Goal: Find specific page/section: Find specific page/section

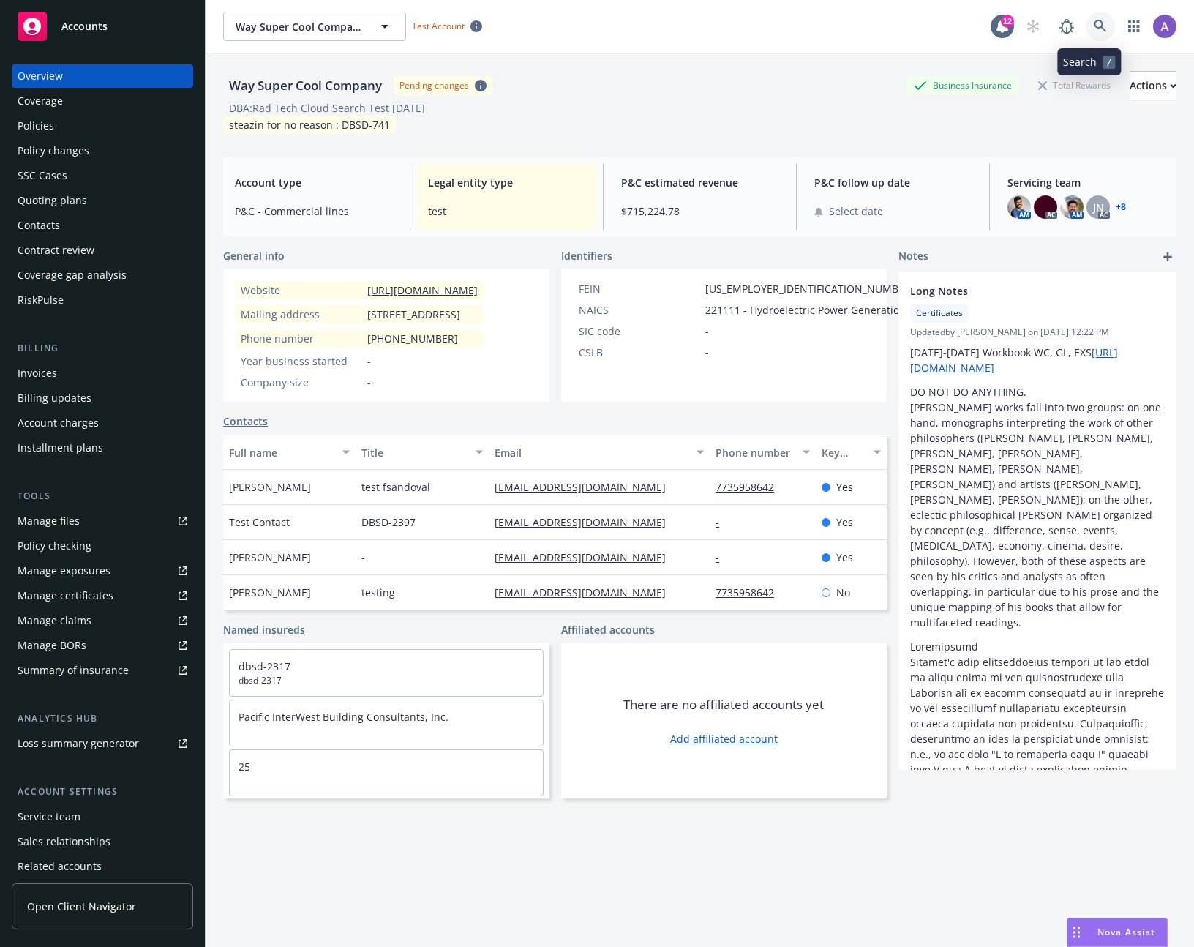
click at [1099, 26] on link at bounding box center [1100, 26] width 29 height 29
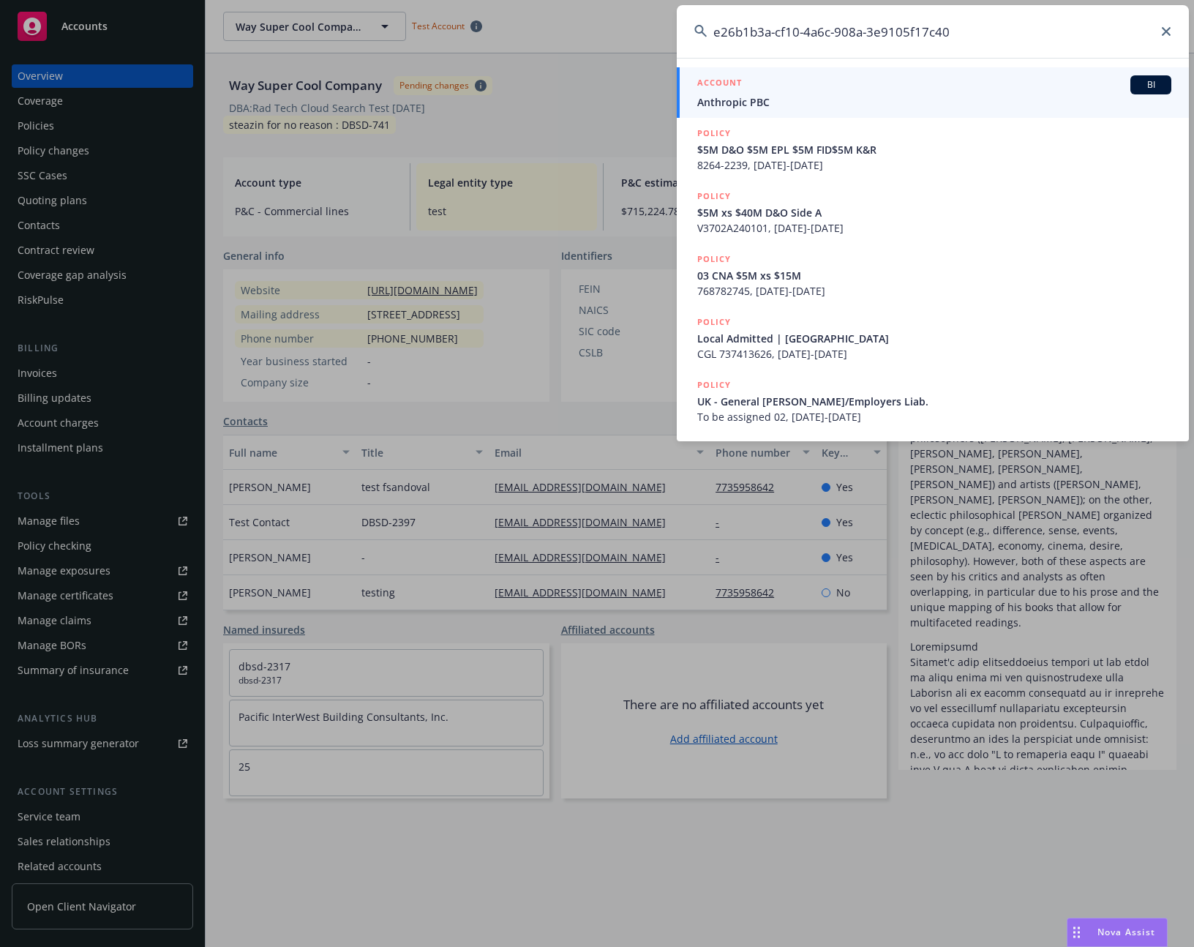
type input "e26b1b3a-cf10-4a6c-908a-3e9105f17c40"
click at [781, 97] on span "Anthropic PBC" at bounding box center [934, 101] width 474 height 15
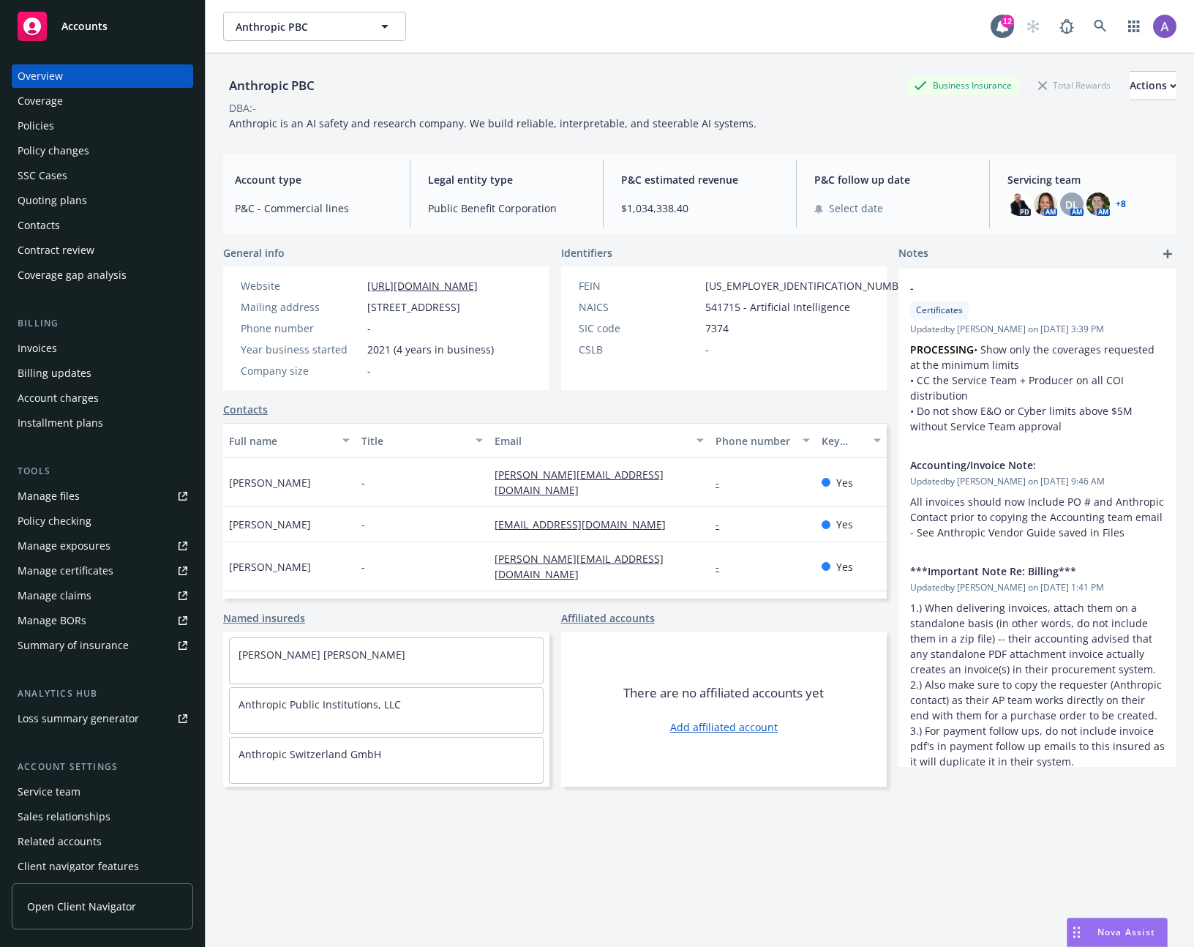
click at [585, 101] on div "DBA: -" at bounding box center [699, 107] width 953 height 15
click at [76, 353] on div "Invoices" at bounding box center [103, 348] width 170 height 23
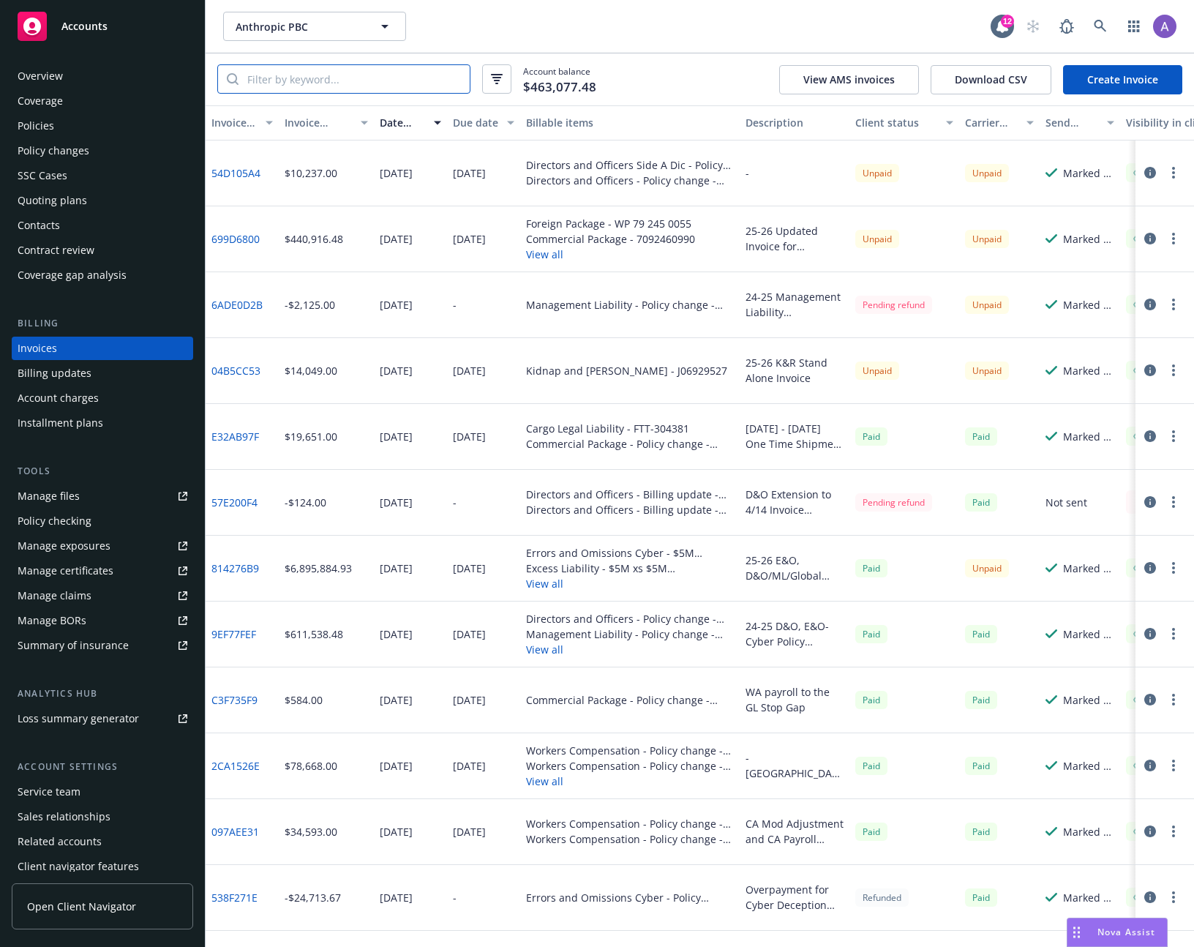
click at [326, 90] on input "search" at bounding box center [353, 79] width 231 height 28
paste input "814276B9"
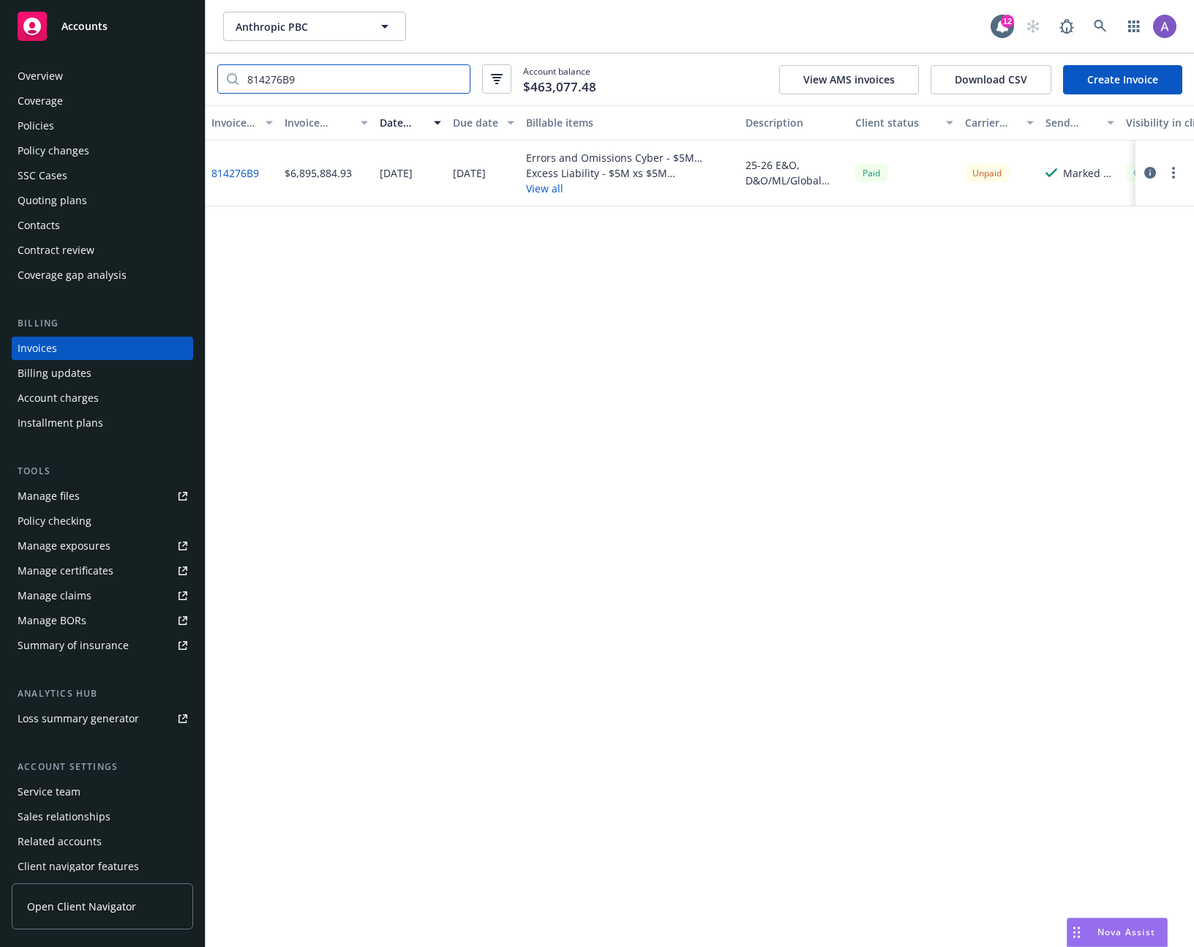
type input "814276B9"
click at [1151, 176] on icon "button" at bounding box center [1150, 173] width 12 height 12
click at [1146, 170] on icon "button" at bounding box center [1150, 173] width 12 height 12
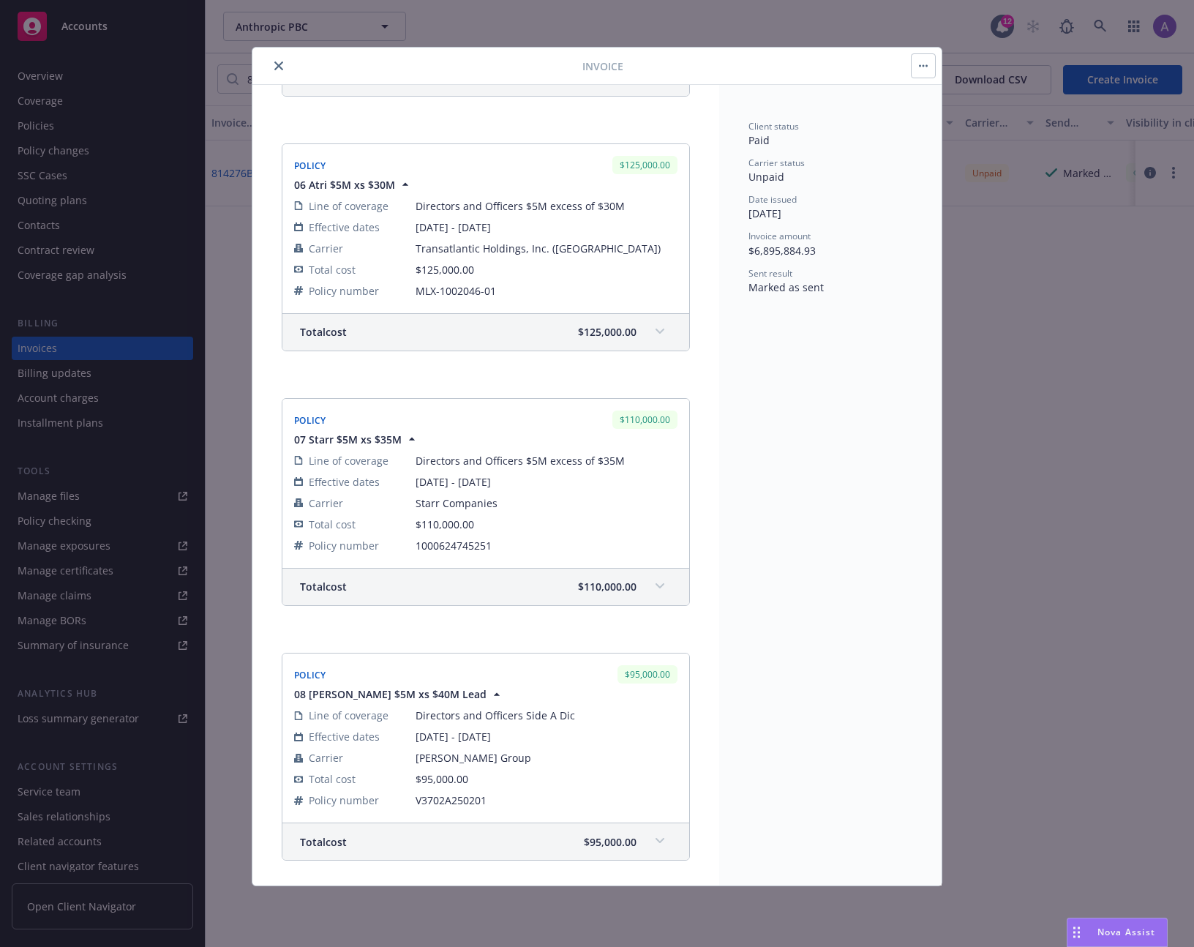
scroll to position [7336, 0]
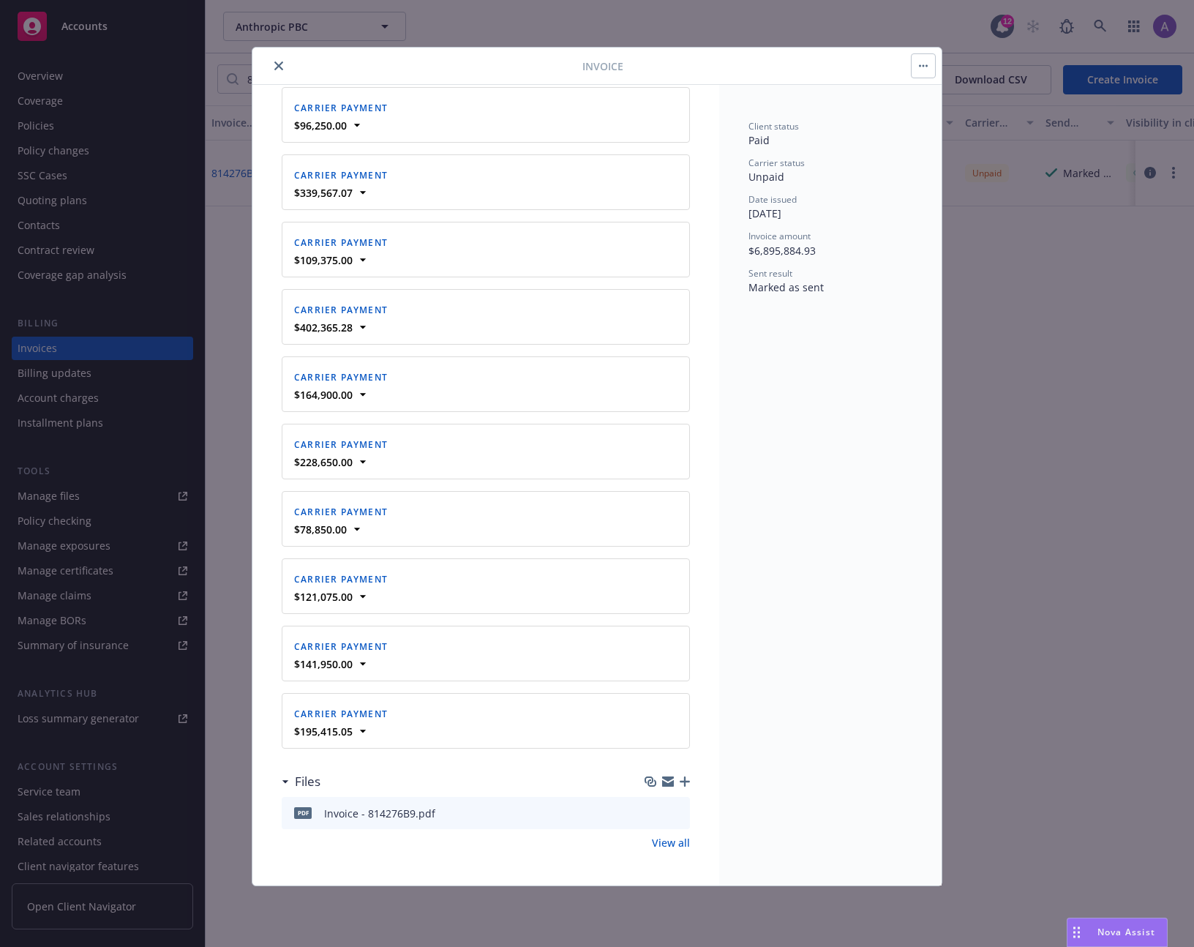
click at [811, 473] on div "Client status Paid Carrier status Unpaid Date issued [DATE] Invoice amount $6,8…" at bounding box center [830, 485] width 222 height 800
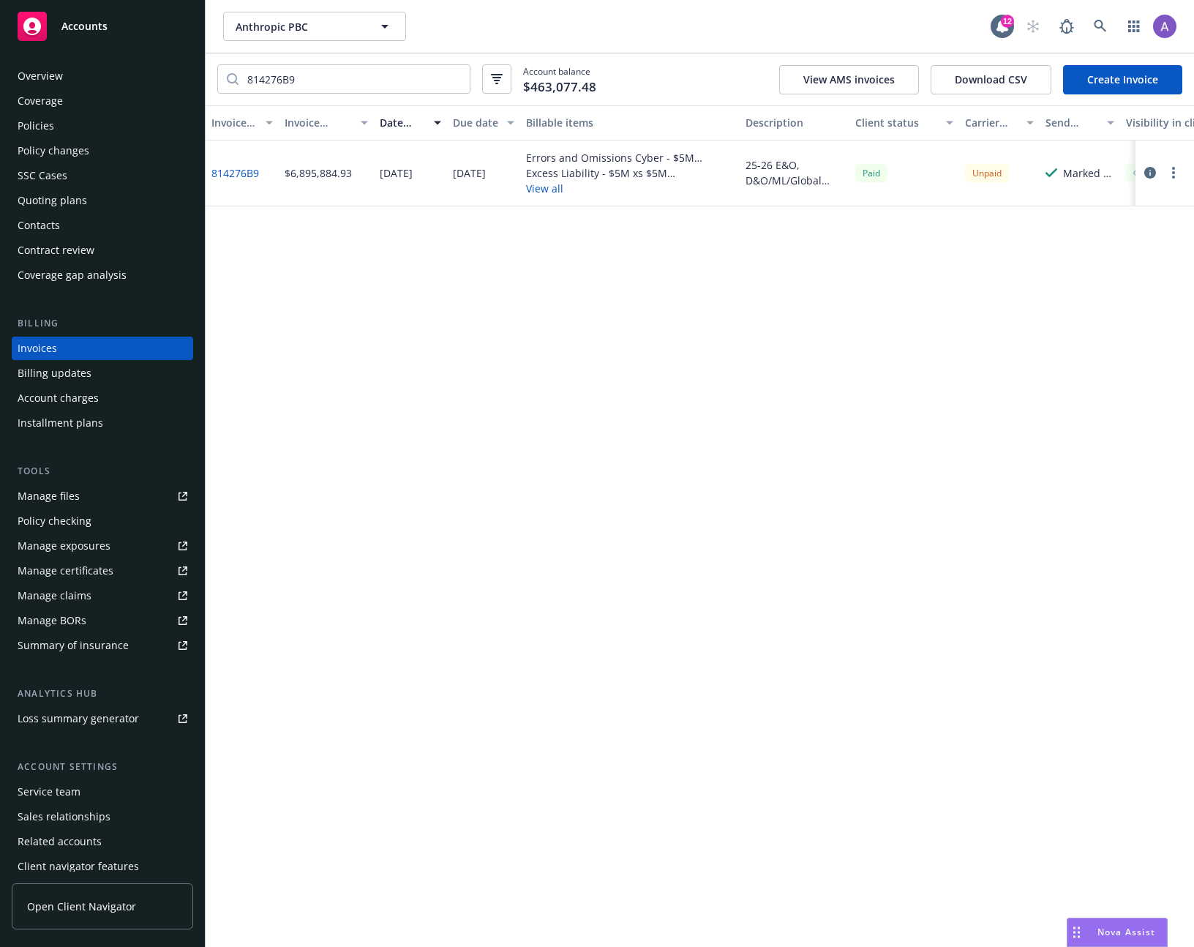
click at [553, 609] on div "Invoice ID Invoice amount Date issued Due date Billable items Description Clien…" at bounding box center [700, 525] width 988 height 841
click at [1149, 175] on icon "button" at bounding box center [1150, 173] width 12 height 12
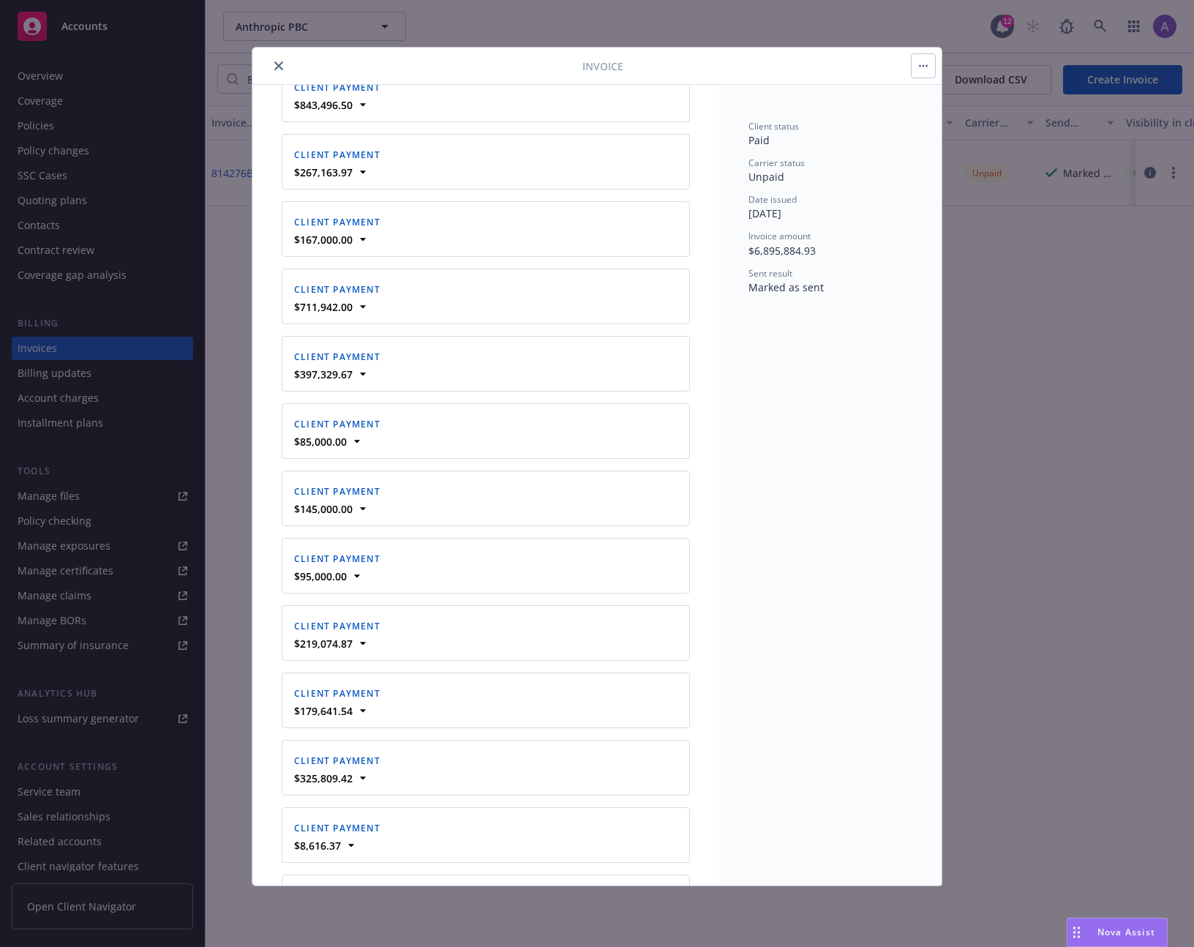
scroll to position [5376, 0]
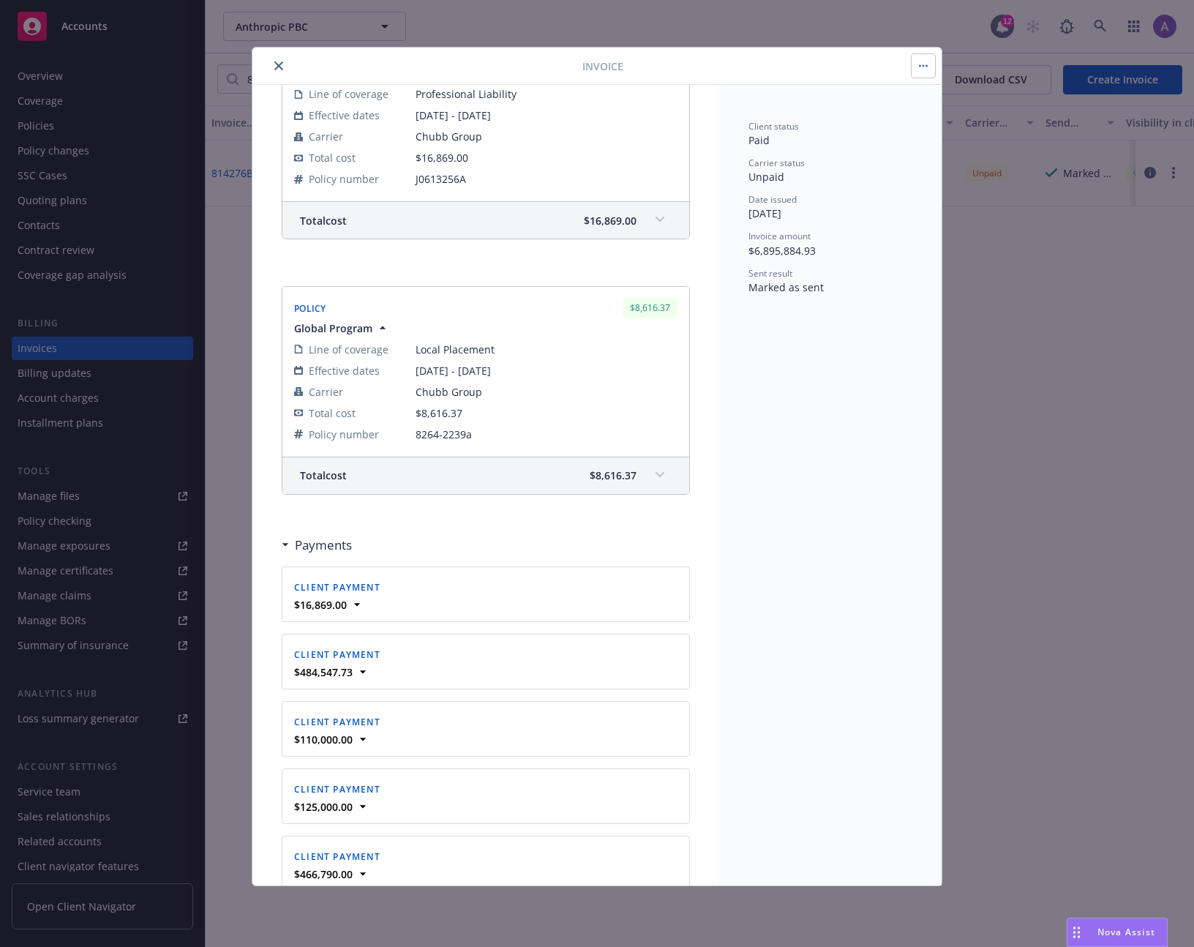
click at [786, 413] on div "Client status Paid Carrier status Unpaid Date issued [DATE] Invoice amount $6,8…" at bounding box center [830, 485] width 222 height 800
click at [829, 406] on div "Client status Paid Carrier status Unpaid Date issued [DATE] Invoice amount $6,8…" at bounding box center [830, 485] width 222 height 800
